Goal: Answer question/provide support

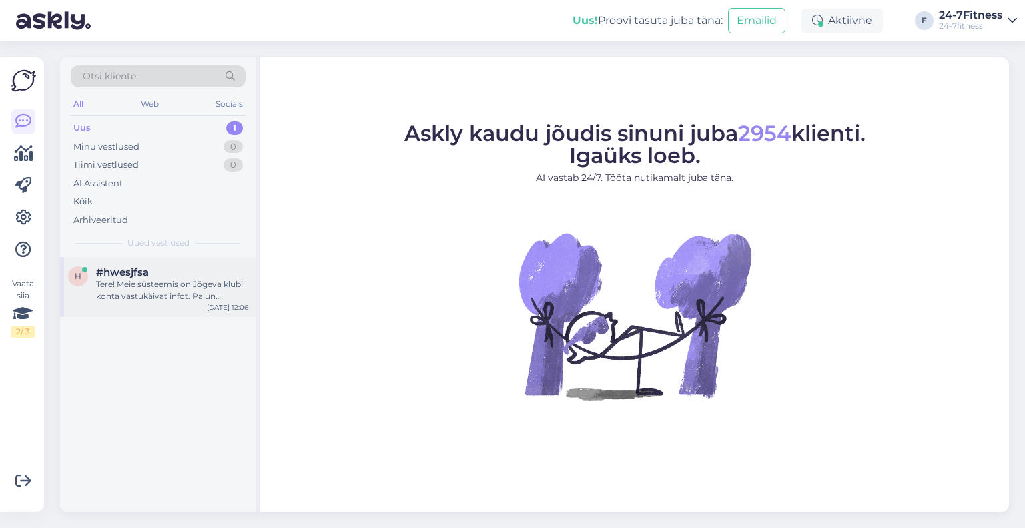
click at [145, 294] on div "Tere! Meie süsteemis on Jõgeva klubi kohta vastukäivat infot. Palun oodake, kun…" at bounding box center [172, 290] width 152 height 24
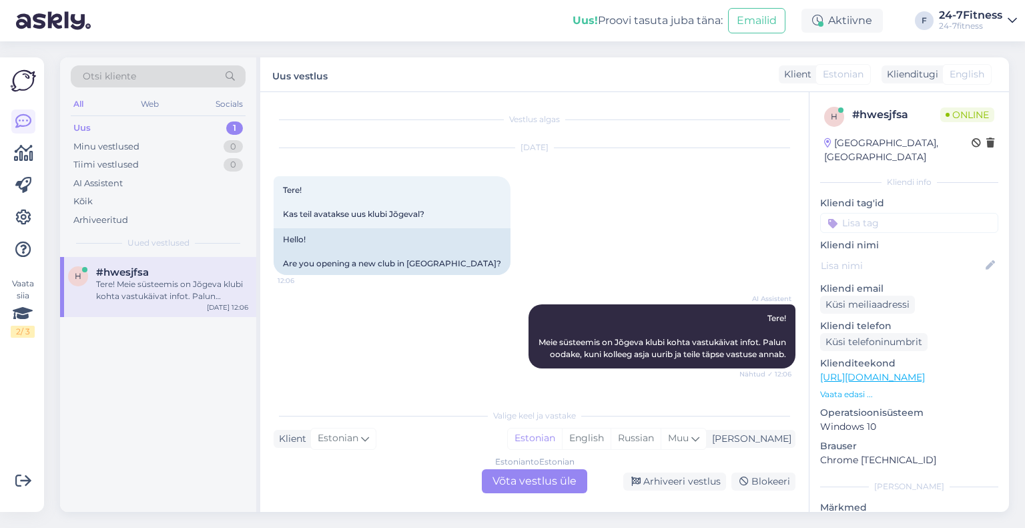
scroll to position [5, 0]
click at [513, 484] on div "Estonian to Estonian Võta vestlus üle" at bounding box center [534, 481] width 105 height 24
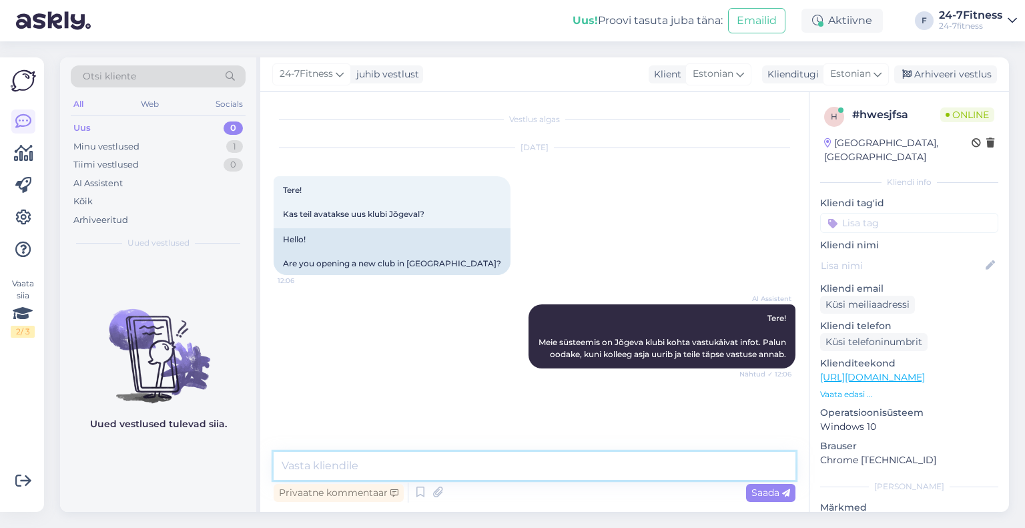
click at [424, 458] on textarea at bounding box center [535, 466] width 522 height 28
paste textarea "kahjuks hetkel ei oska täpset avamise kuupäeva öelda. Kui täpne kuupäev on selg…"
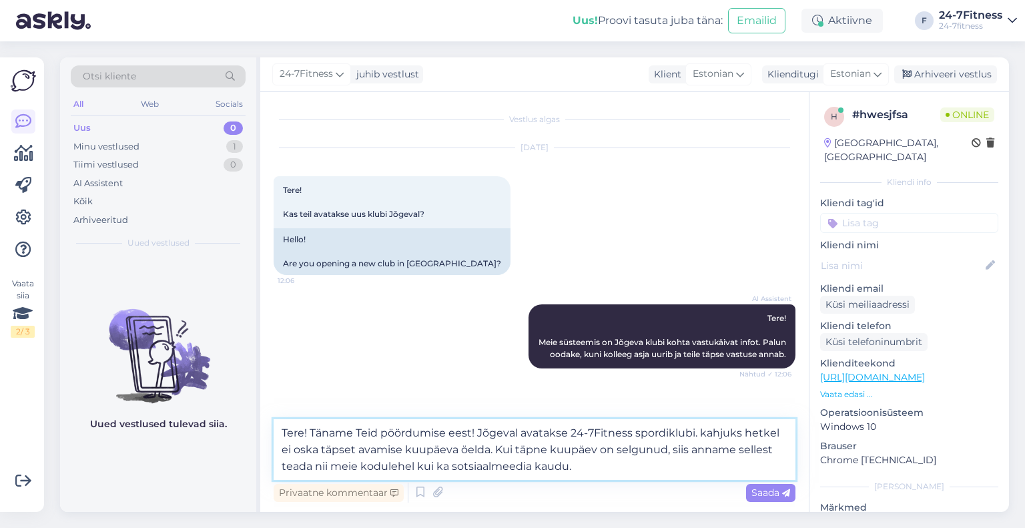
click at [705, 432] on textarea "Tere! Täname Teid pöördumise eest! Jõgeval avatakse 24-7Fitness spordiklubi. ka…" at bounding box center [535, 449] width 522 height 61
click at [582, 465] on textarea "Tere! Täname Teid pöördumise eest! Jõgeval avatakse 24-7Fitness spordiklubi. Ka…" at bounding box center [535, 449] width 522 height 61
drag, startPoint x: 448, startPoint y: 449, endPoint x: 366, endPoint y: 450, distance: 82.1
click at [366, 450] on textarea "Tere! Täname Teid pöördumise eest! Jõgeval avatakse 24-7Fitness spordiklubi. Ka…" at bounding box center [535, 449] width 522 height 61
drag, startPoint x: 618, startPoint y: 450, endPoint x: 567, endPoint y: 450, distance: 50.7
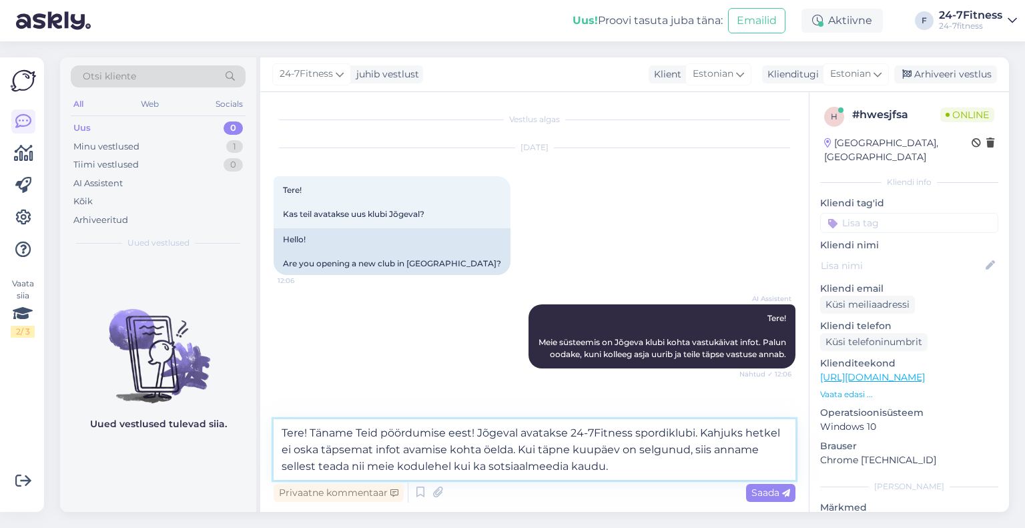
click at [567, 450] on textarea "Tere! Täname Teid pöördumise eest! Jõgeval avatakse 24-7Fitness spordiklubi. Ka…" at bounding box center [535, 449] width 522 height 61
click at [641, 471] on textarea "Tere! Täname Teid pöördumise eest! Jõgeval avatakse 24-7Fitness spordiklubi. Ka…" at bounding box center [535, 449] width 522 height 61
click at [321, 452] on textarea "Tere! Täname Teid pöördumise eest! Jõgeval avatakse 24-7Fitness spordiklubi. Ka…" at bounding box center [535, 449] width 522 height 61
click at [621, 471] on textarea "Tere! Täname Teid pöördumise eest! Jõgeval avatakse 24-7Fitness spordiklubi. Ka…" at bounding box center [535, 449] width 522 height 61
type textarea "Tere! Täname Teid pöördumise eest! Jõgeval avatakse 24-7Fitness spordiklubi. Ka…"
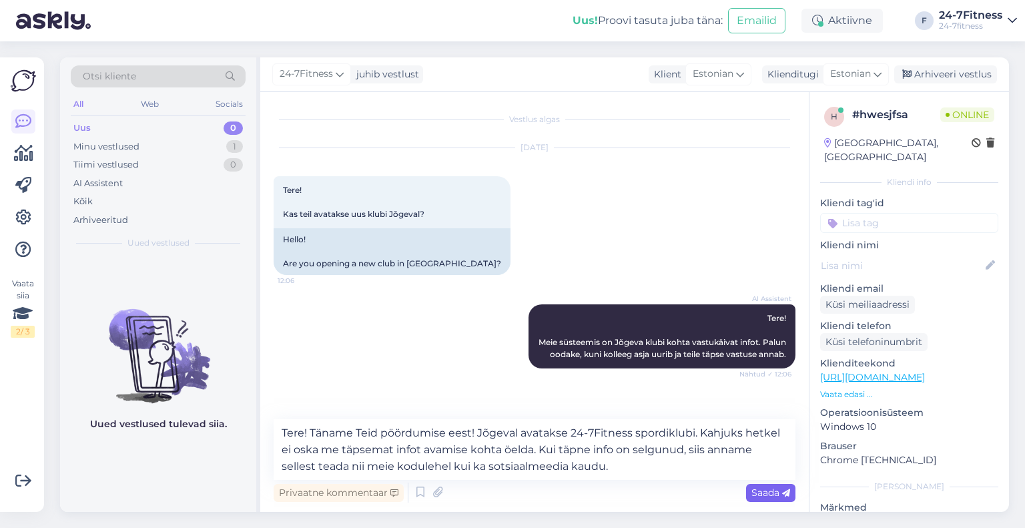
click at [753, 491] on span "Saada" at bounding box center [770, 493] width 39 height 12
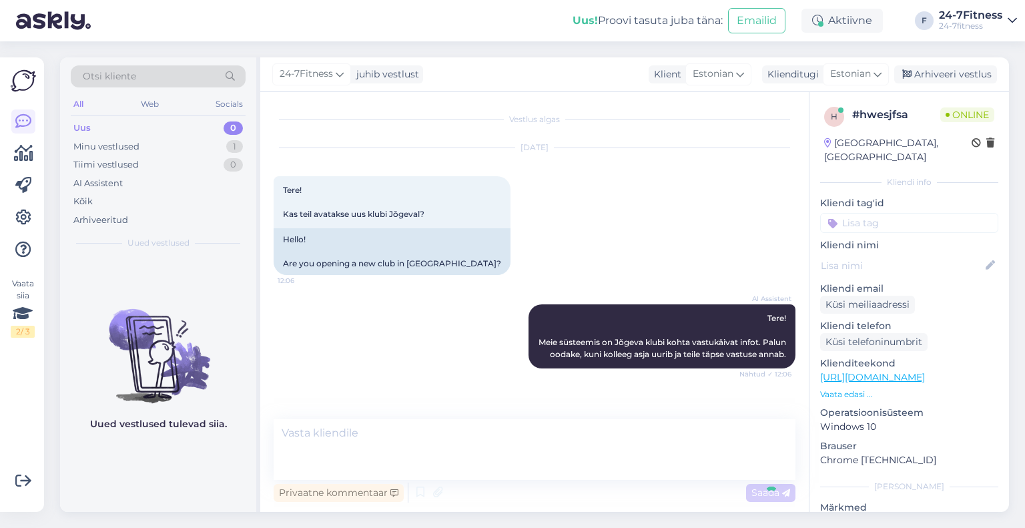
scroll to position [60, 0]
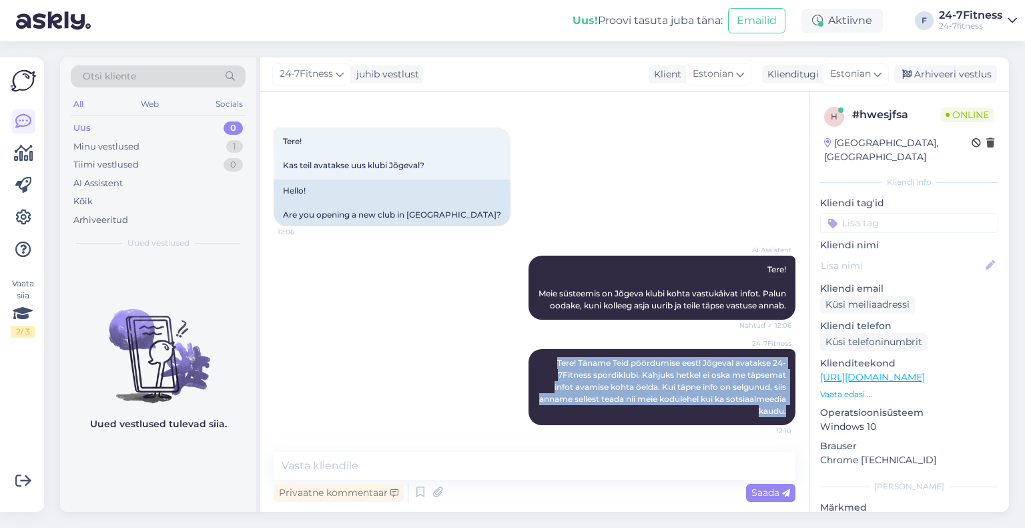
drag, startPoint x: 777, startPoint y: 410, endPoint x: 533, endPoint y: 347, distance: 252.4
click at [533, 347] on div "24-7Fitness Tere! Täname Teid pöördumise eest! Jõgeval avatakse 24-7Fitness spo…" at bounding box center [535, 386] width 522 height 105
copy span "Tere! Täname Teid pöördumise eest! Jõgeval avatakse 24-7Fitness spordiklubi. Ka…"
click at [17, 212] on icon at bounding box center [23, 218] width 16 height 16
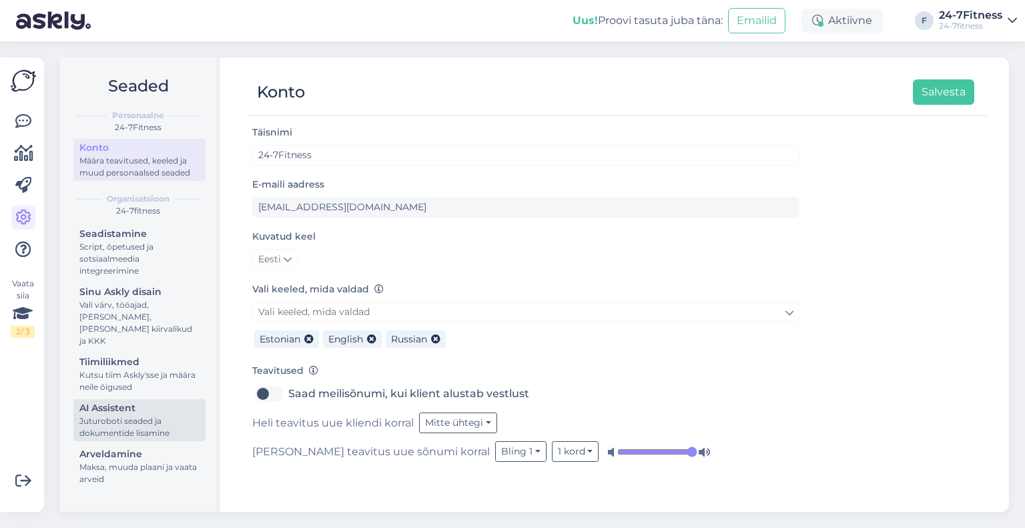
click at [145, 402] on div "AI Assistent" at bounding box center [139, 408] width 120 height 14
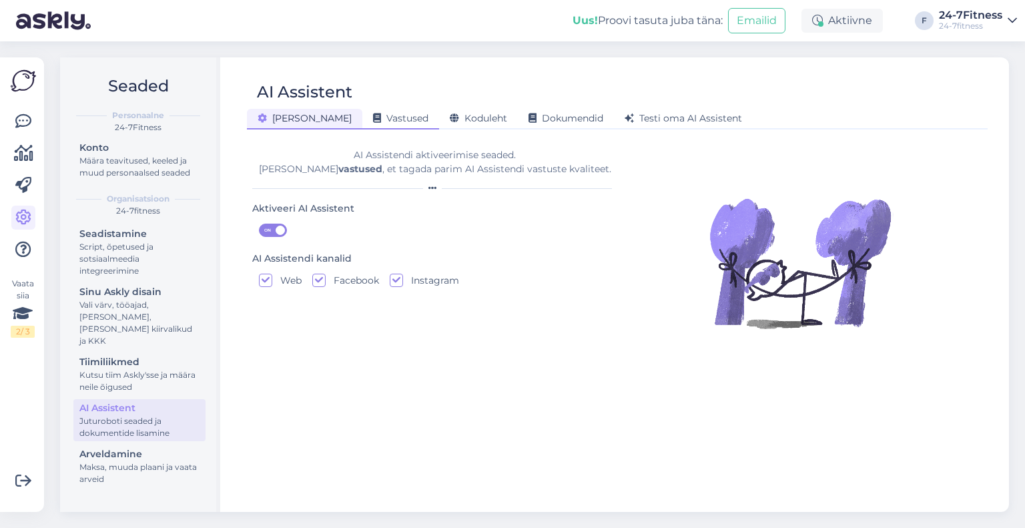
click at [373, 115] on span "Vastused" at bounding box center [400, 118] width 55 height 12
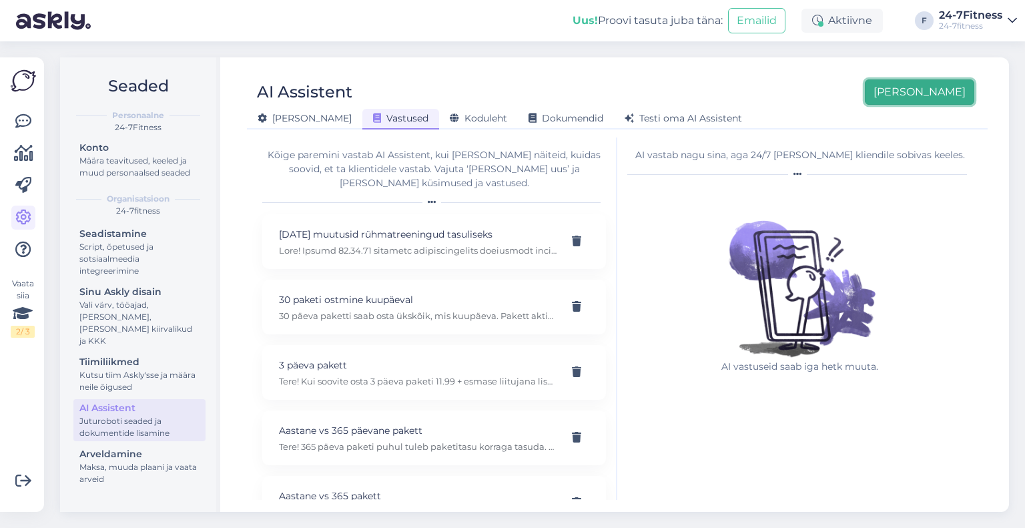
click at [929, 99] on button "[PERSON_NAME]" at bounding box center [919, 91] width 109 height 25
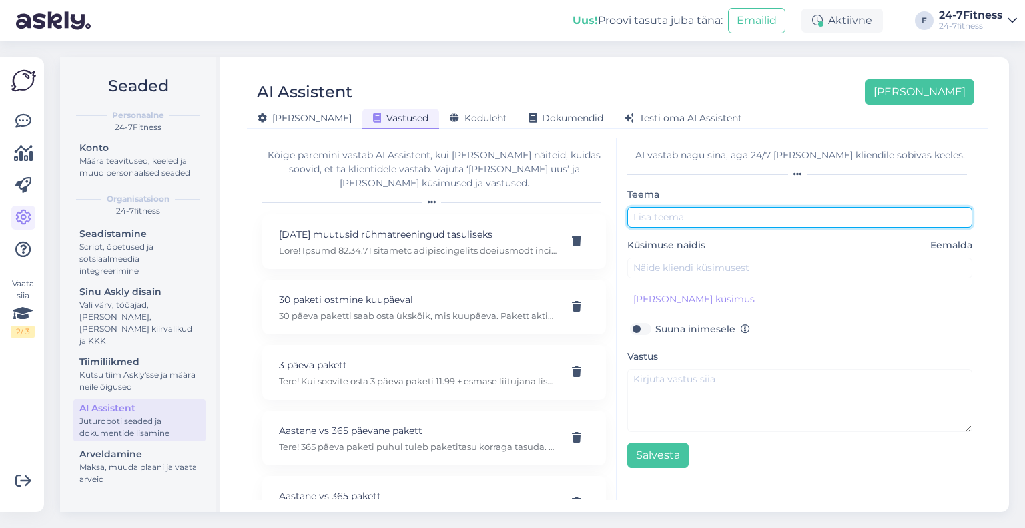
click at [691, 215] on input "text" at bounding box center [799, 217] width 345 height 21
type input "[GEOGRAPHIC_DATA]"
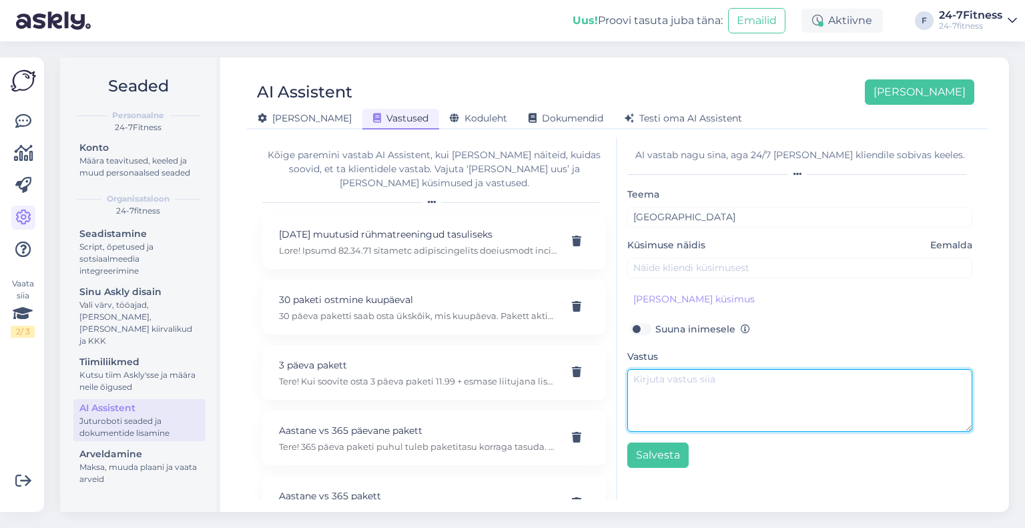
click at [696, 384] on textarea at bounding box center [799, 400] width 345 height 63
paste textarea "Tere! Täname Teid pöördumise eest! Jõgeval avatakse 24-7Fitness spordiklubi. Ka…"
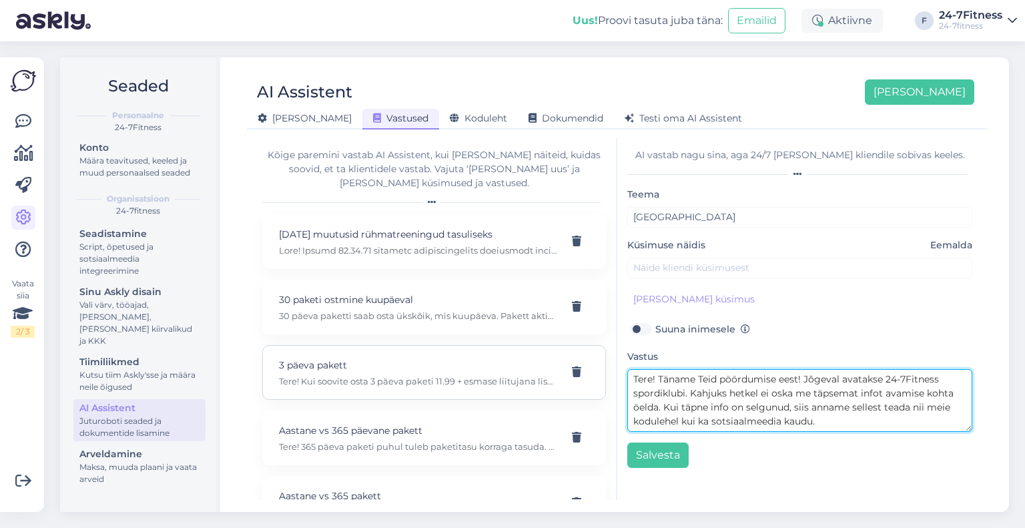
drag, startPoint x: 804, startPoint y: 381, endPoint x: 589, endPoint y: 384, distance: 214.9
click at [589, 384] on div "Kõige paremini vastab AI Assistent, kui [PERSON_NAME] näiteid, kuidas soovid, e…" at bounding box center [617, 318] width 730 height 362
type textarea "Jõgeval avatakse 24-7Fitness spordiklubi. Kahjuks hetkel ei oska me täpsemat in…"
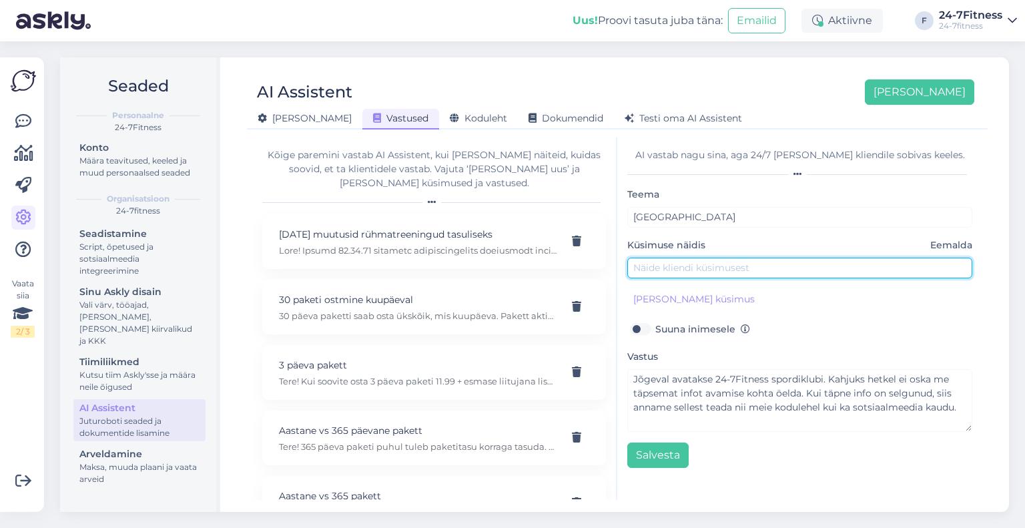
click at [662, 277] on input "text" at bounding box center [799, 268] width 345 height 21
type input "Kas Jõgeval avatakse spordiklubi?"
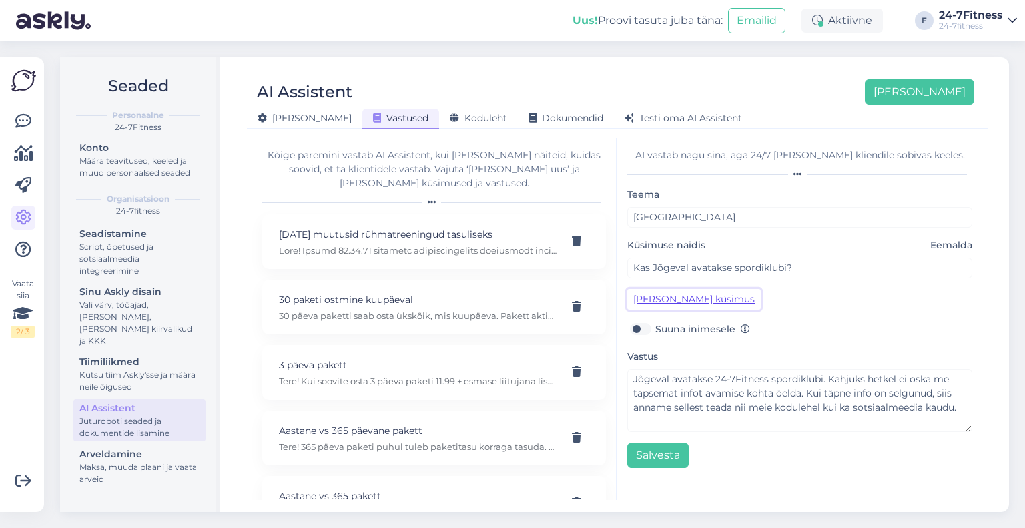
click at [661, 300] on button "[PERSON_NAME] küsimus" at bounding box center [693, 299] width 133 height 21
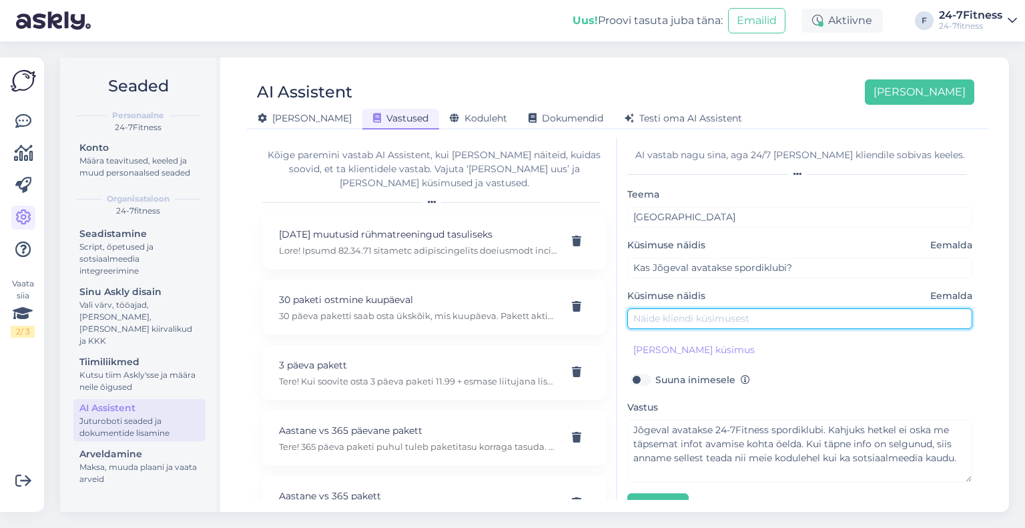
click at [664, 323] on input "text" at bounding box center [799, 318] width 345 height 21
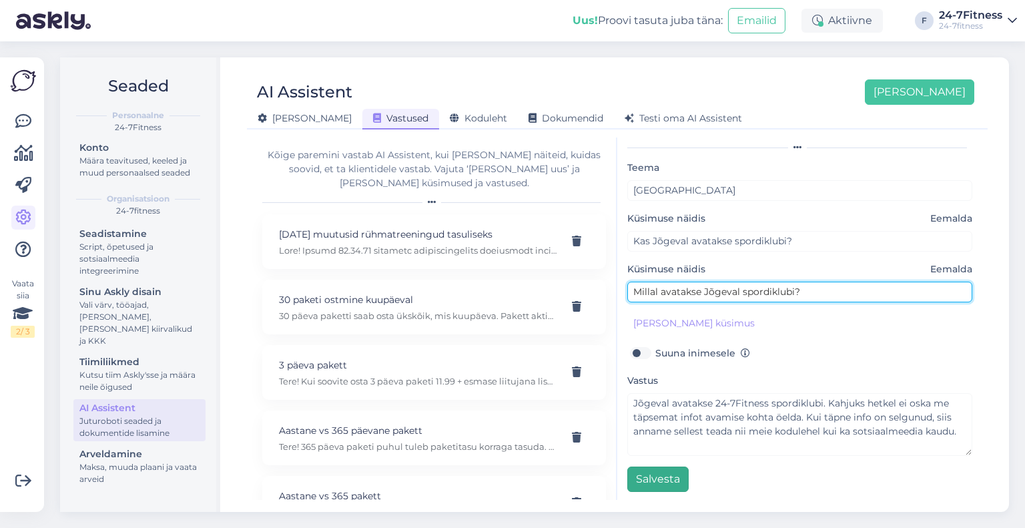
type input "Millal avatakse Jõgeval spordiklubi?"
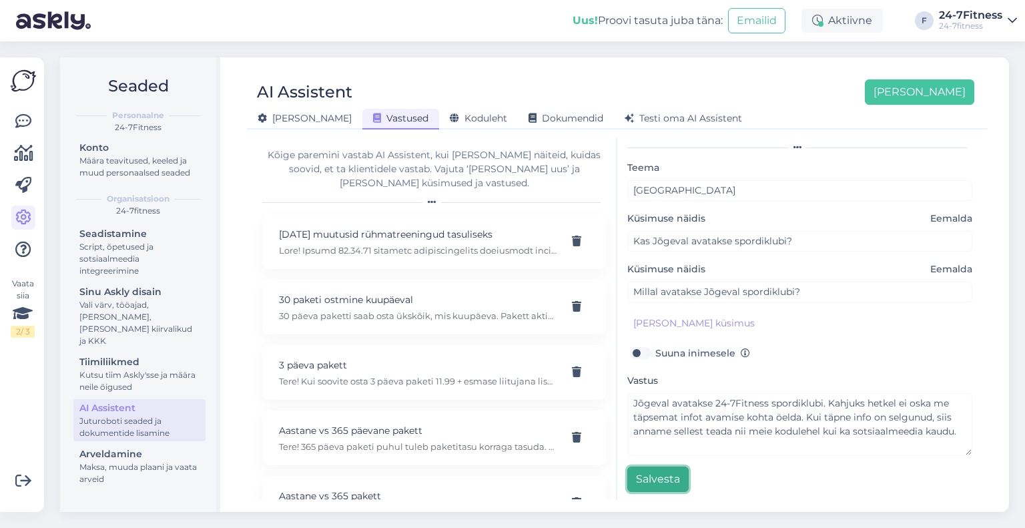
click at [669, 477] on button "Salvesta" at bounding box center [657, 479] width 61 height 25
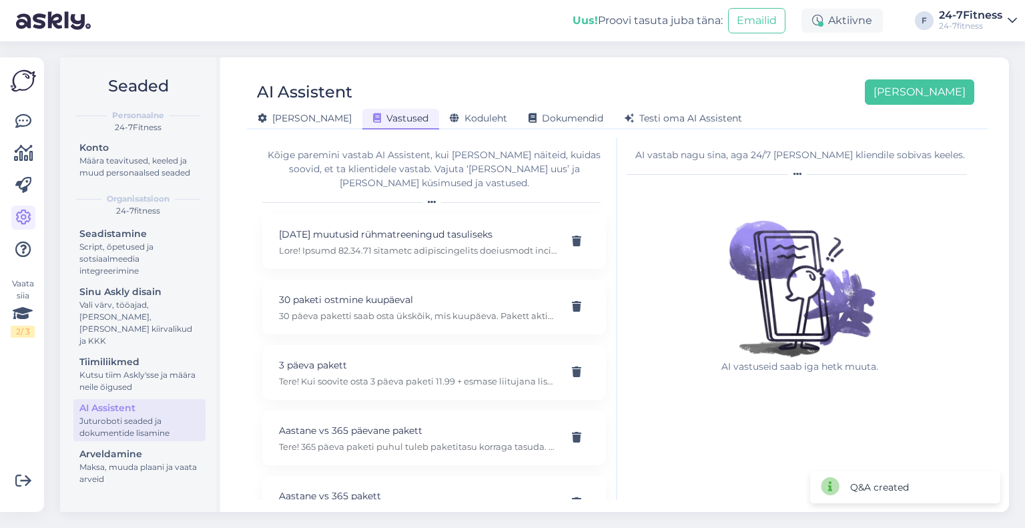
scroll to position [0, 0]
click at [29, 127] on icon at bounding box center [23, 121] width 16 height 16
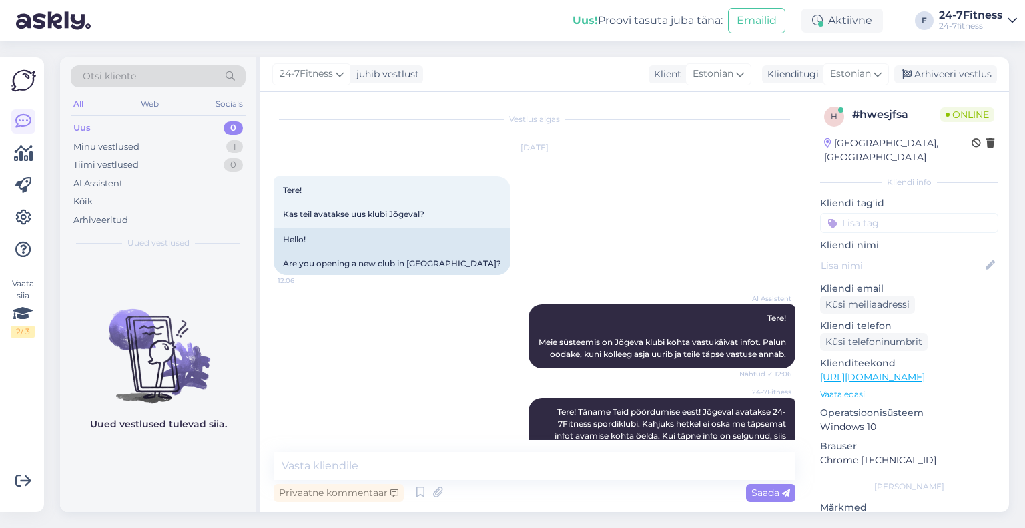
scroll to position [60, 0]
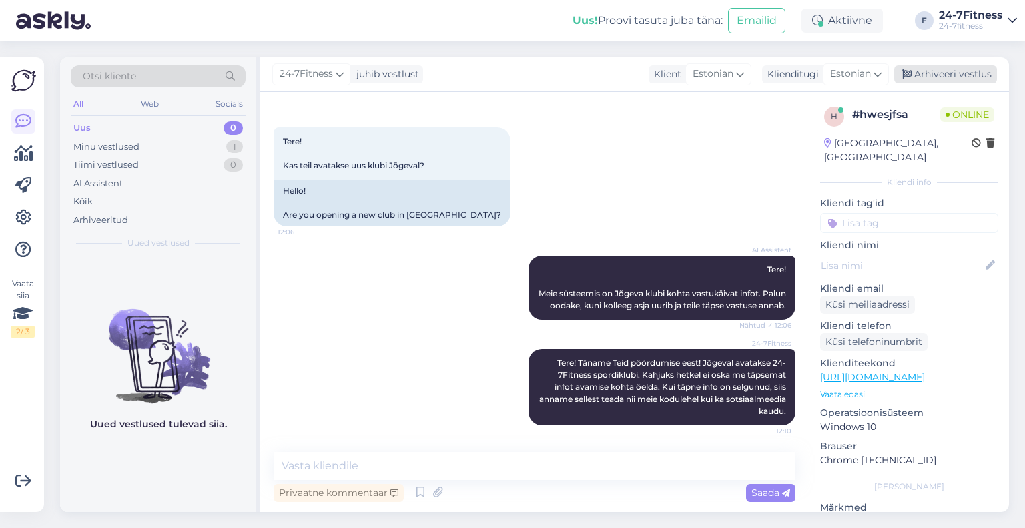
click at [967, 77] on div "Arhiveeri vestlus" at bounding box center [945, 74] width 103 height 18
